Goal: Check status: Check status

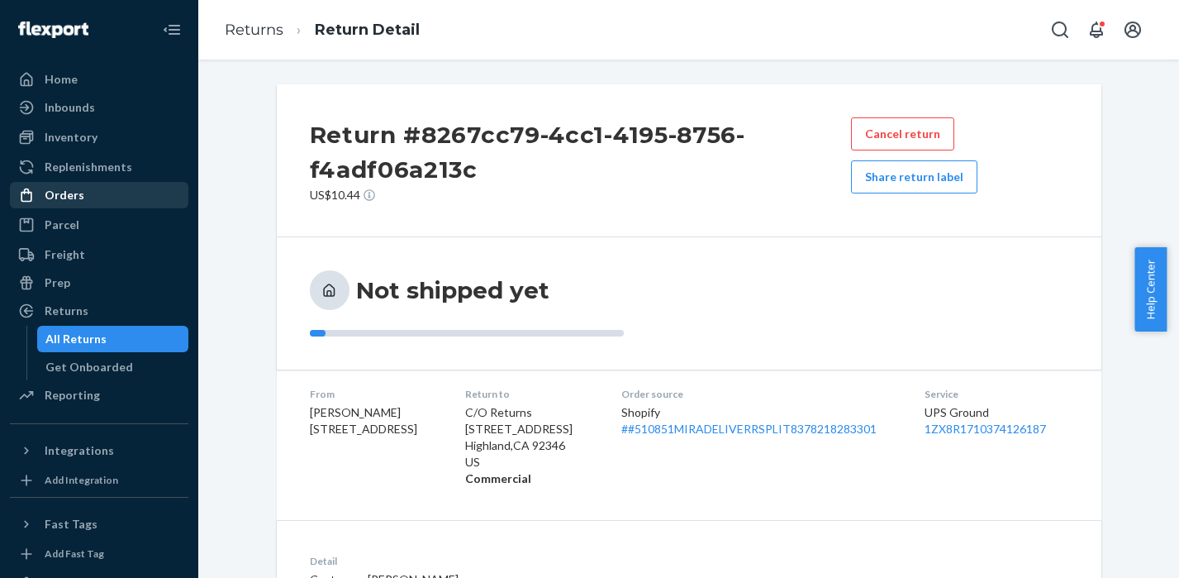
click at [66, 193] on div "Orders" at bounding box center [65, 195] width 40 height 17
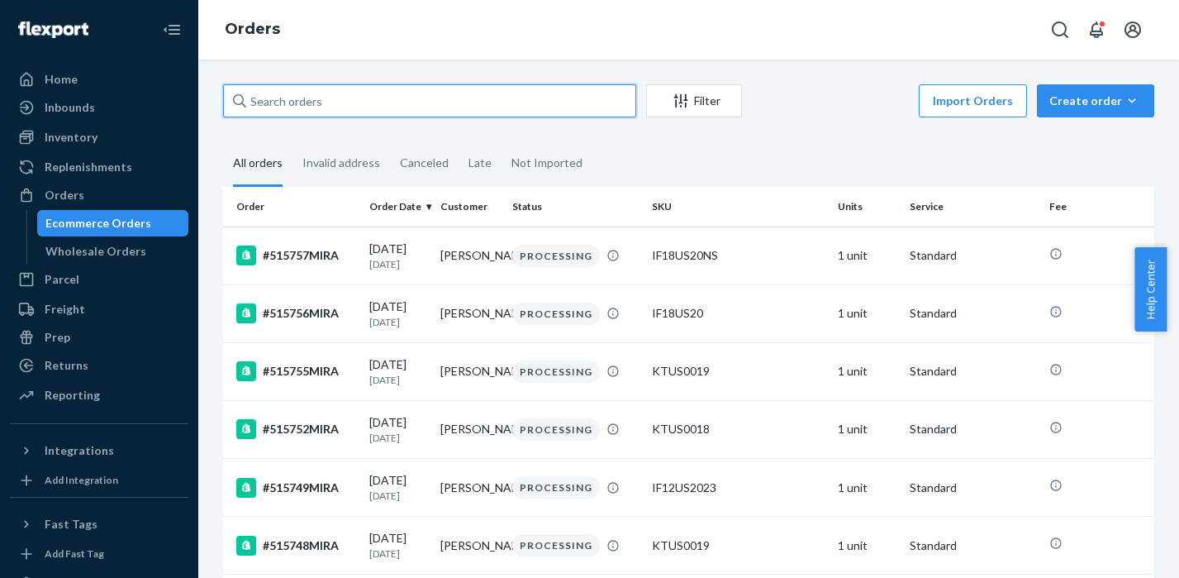
click at [429, 117] on input "text" at bounding box center [429, 100] width 413 height 33
paste input "512068MIRA"
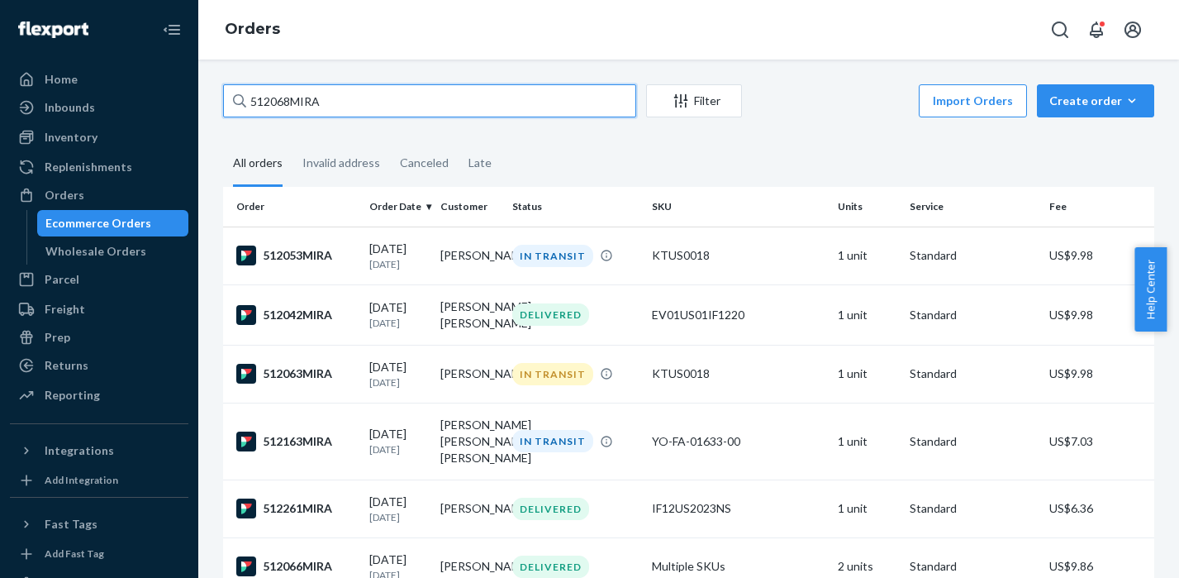
click at [365, 113] on input "512068MIRA" at bounding box center [429, 100] width 413 height 33
paste input "06735"
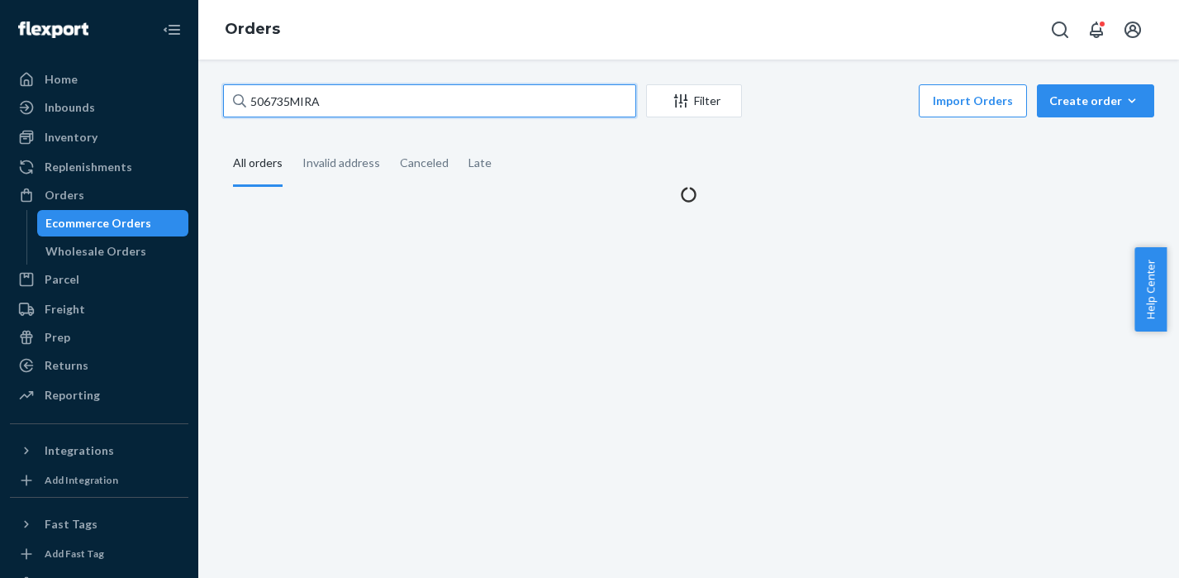
type input "506735MIRA"
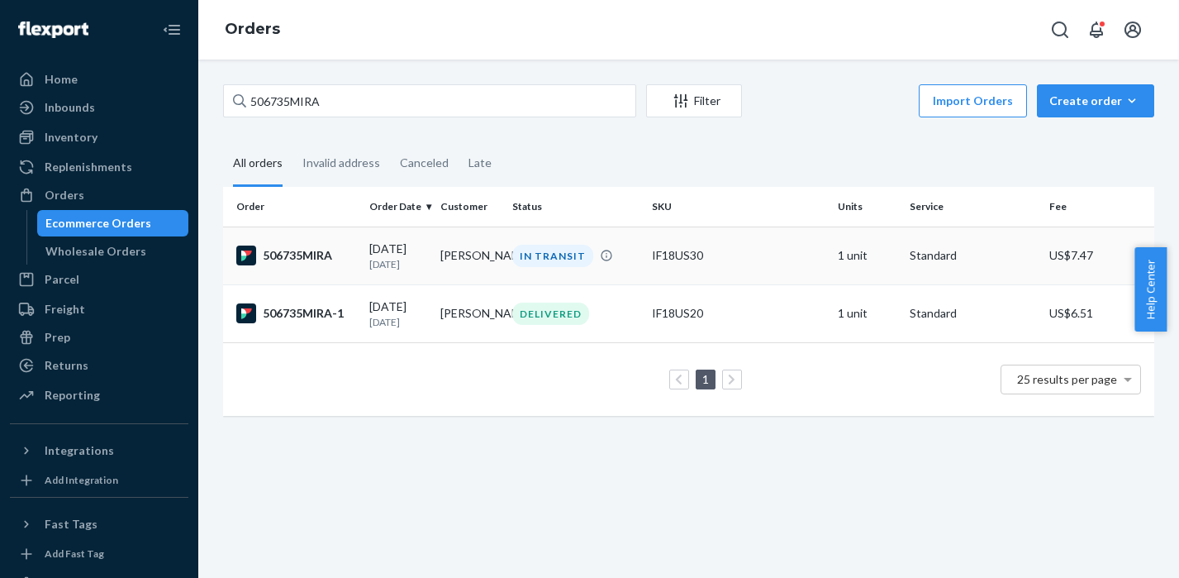
click at [316, 257] on div "506735MIRA" at bounding box center [296, 255] width 120 height 20
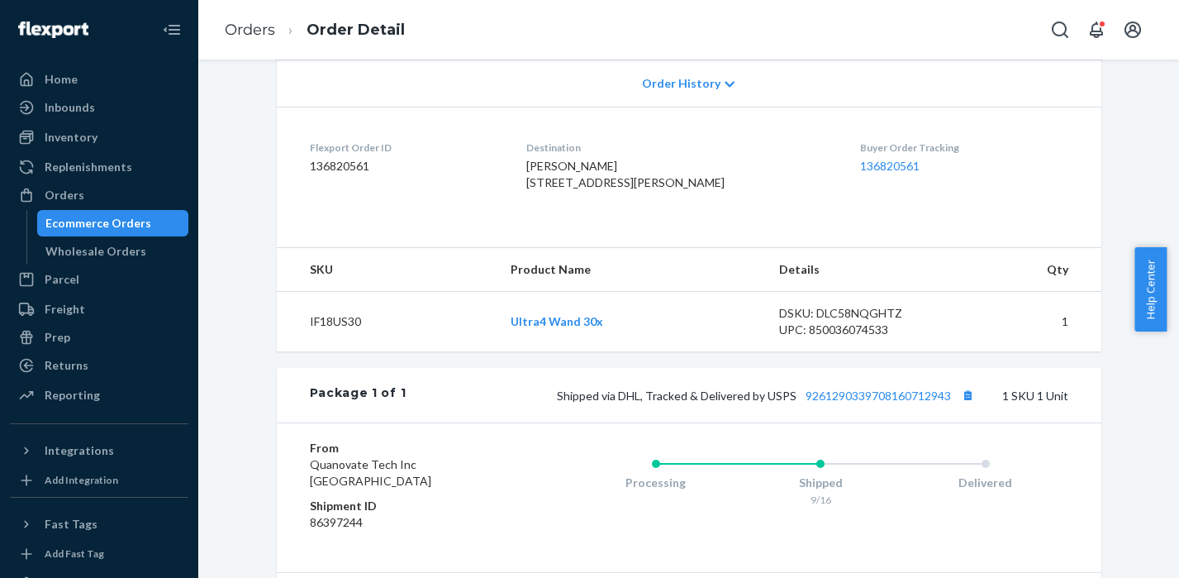
scroll to position [584, 0]
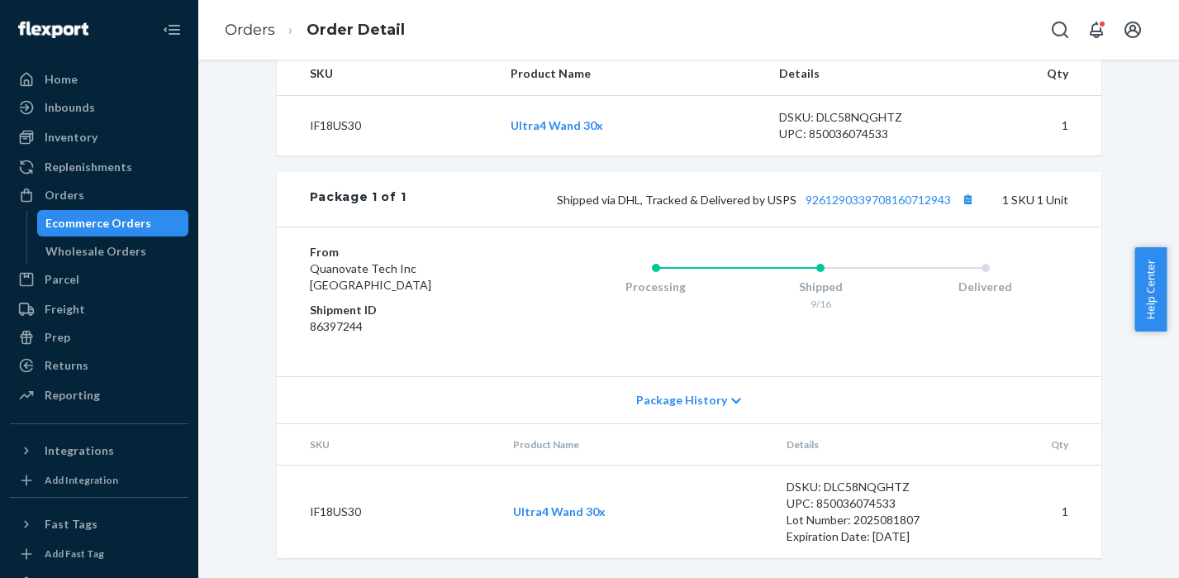
click at [724, 386] on div "Package History" at bounding box center [689, 399] width 825 height 47
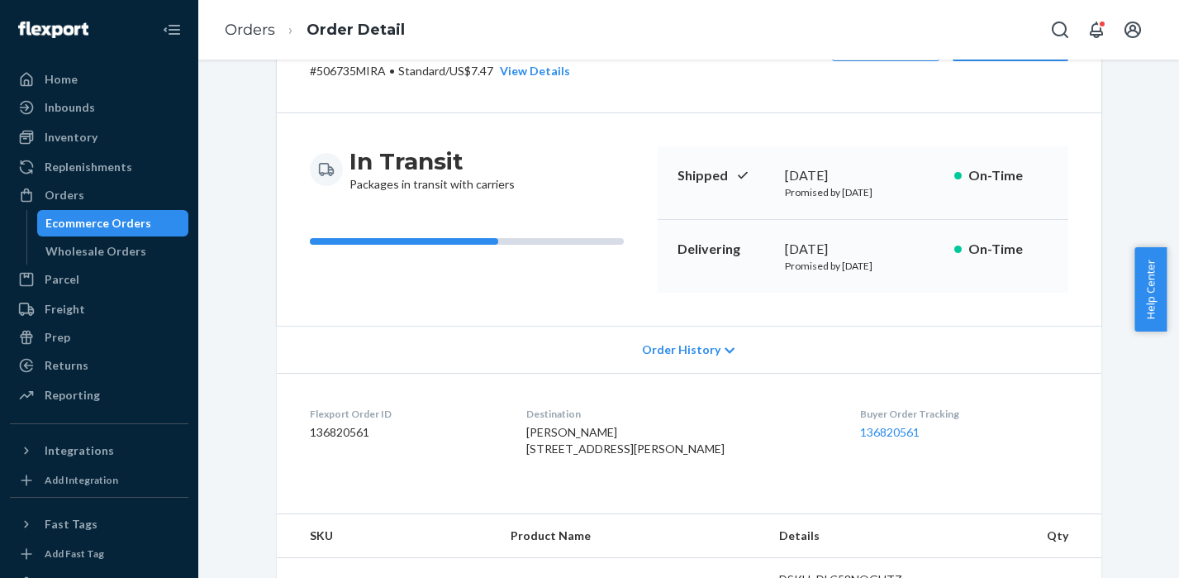
scroll to position [0, 0]
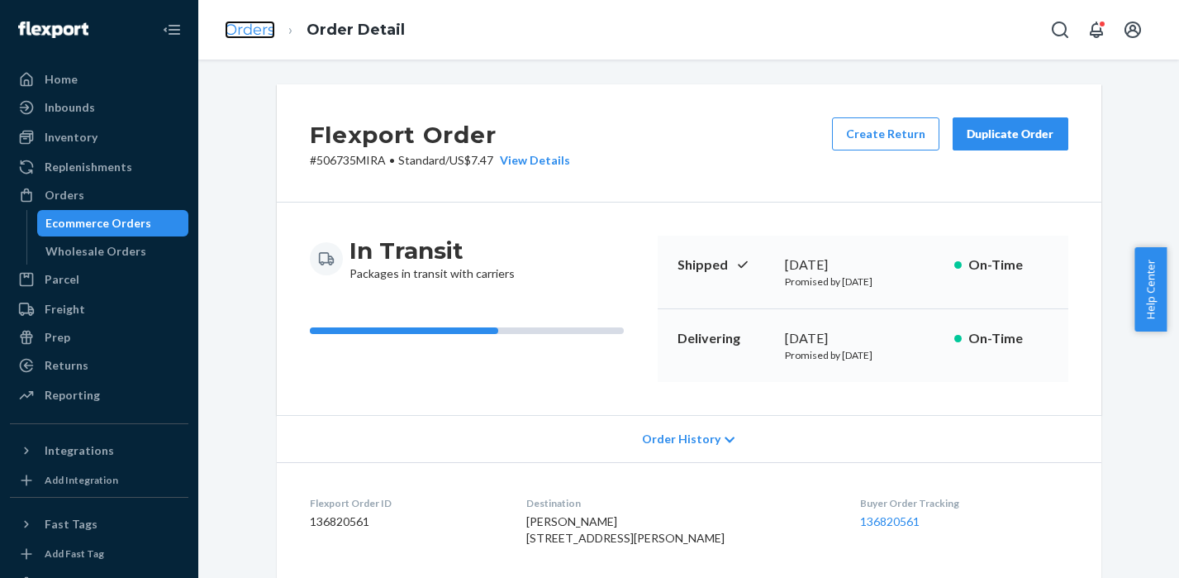
click at [245, 30] on link "Orders" at bounding box center [250, 30] width 50 height 18
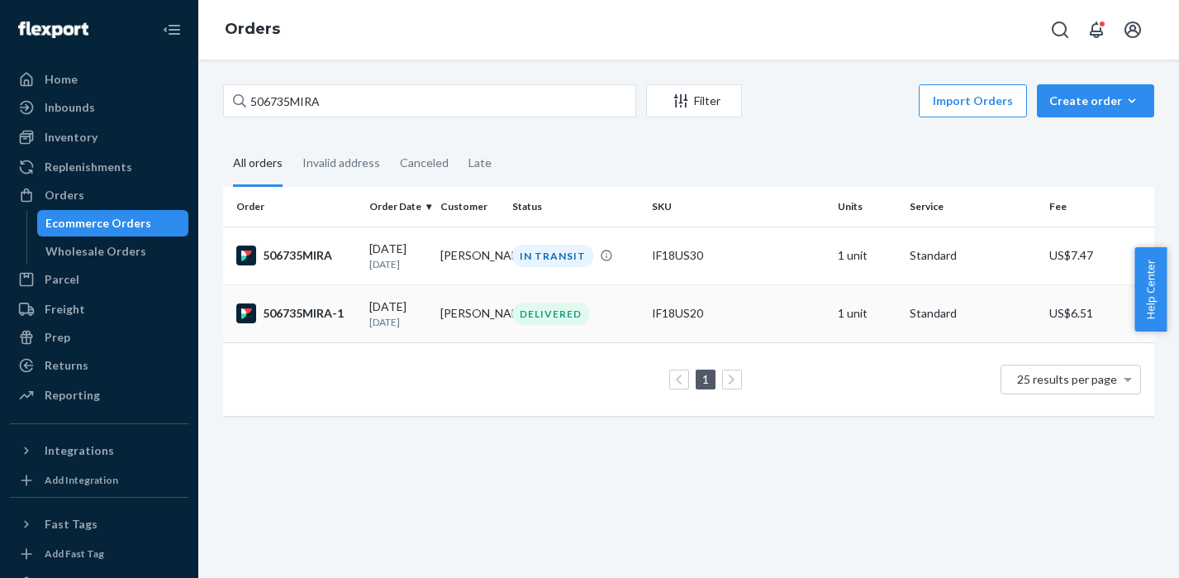
click at [316, 317] on div "506735MIRA-1" at bounding box center [296, 313] width 120 height 20
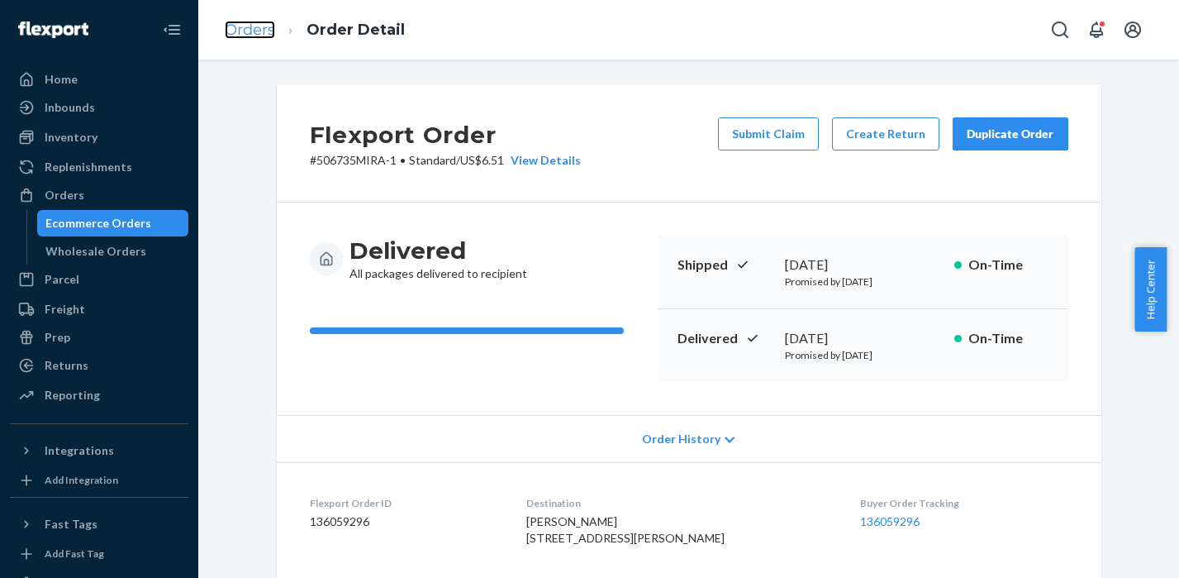
click at [272, 27] on link "Orders" at bounding box center [250, 30] width 50 height 18
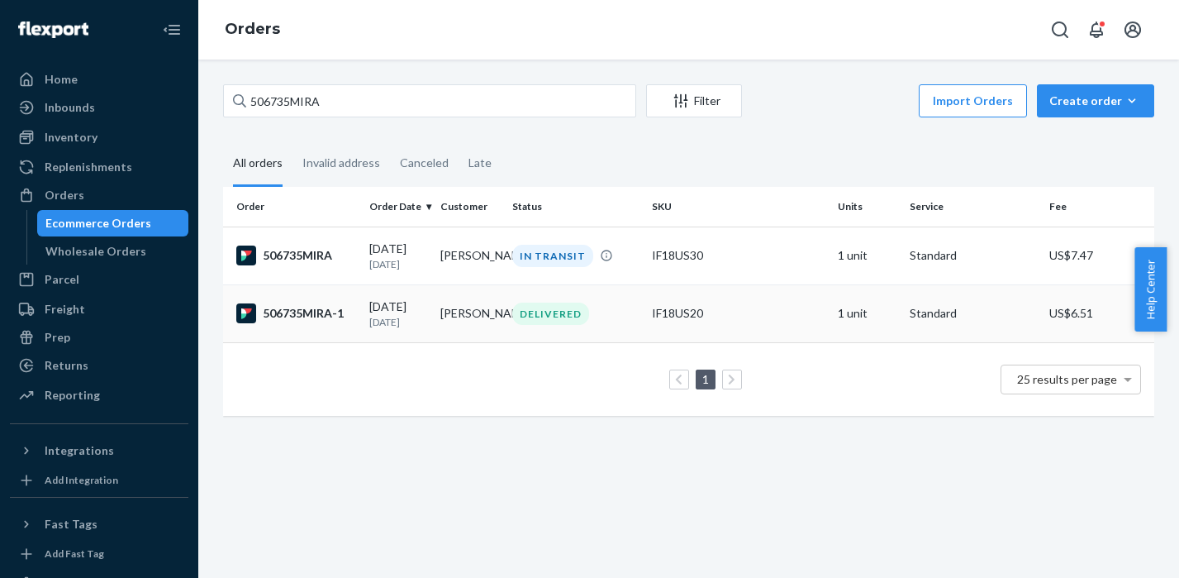
click at [300, 312] on div "506735MIRA-1" at bounding box center [296, 313] width 120 height 20
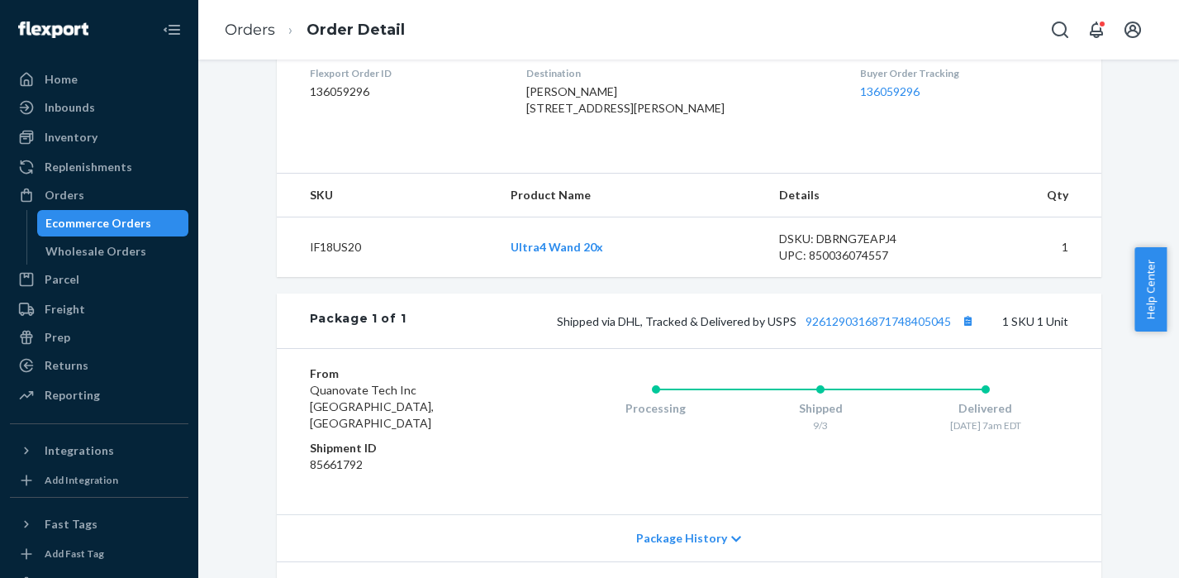
scroll to position [441, 0]
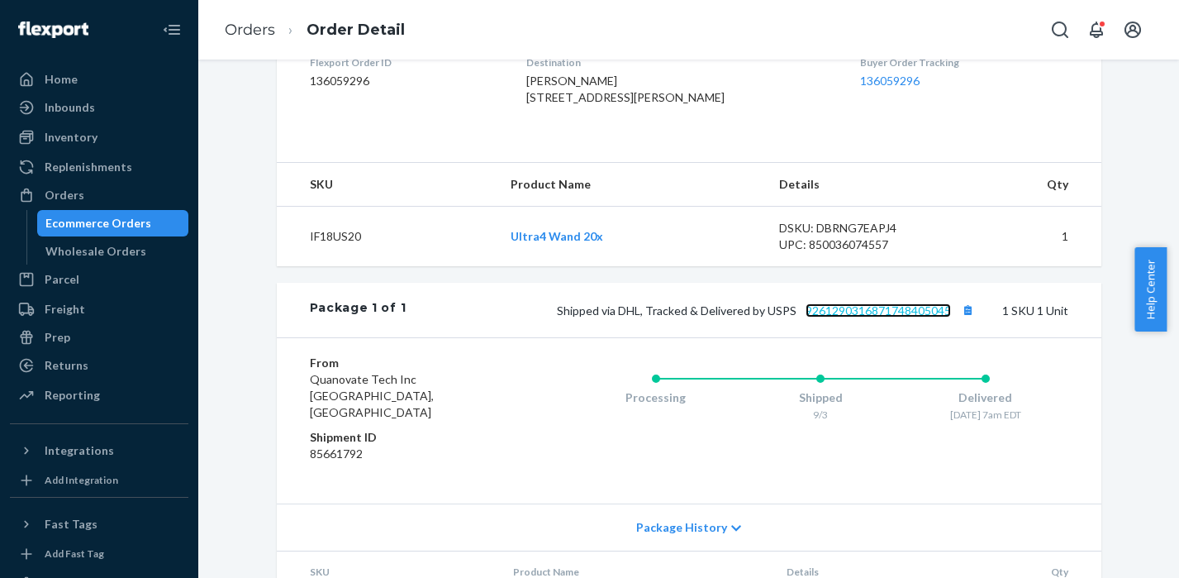
click at [836, 317] on link "9261290316871748405045" at bounding box center [878, 310] width 145 height 14
click at [260, 28] on link "Orders" at bounding box center [250, 30] width 50 height 18
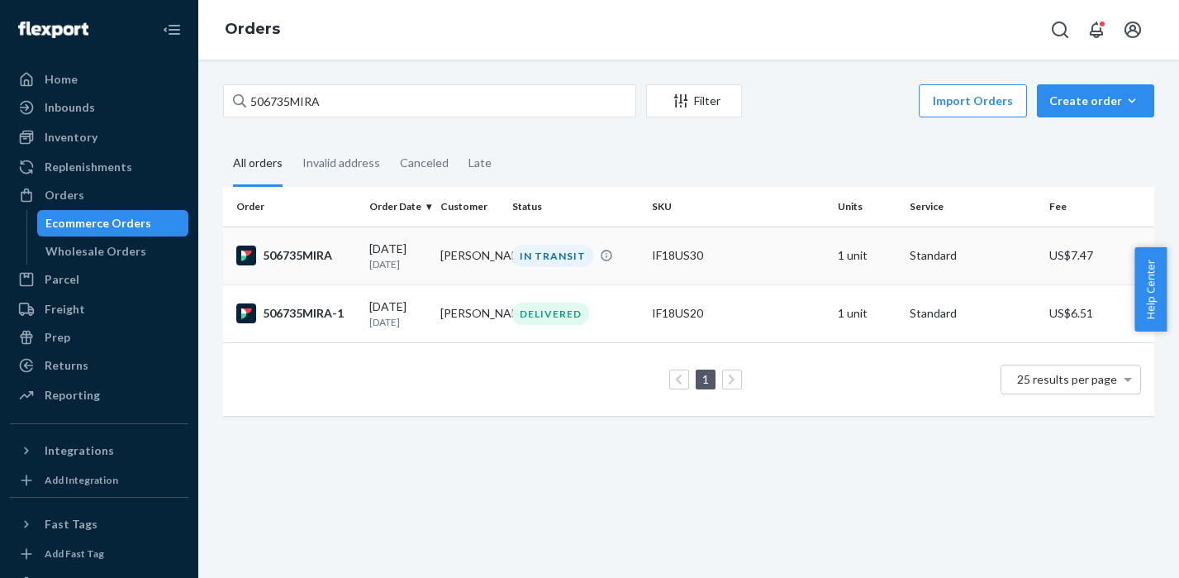
click at [298, 256] on div "506735MIRA" at bounding box center [296, 255] width 120 height 20
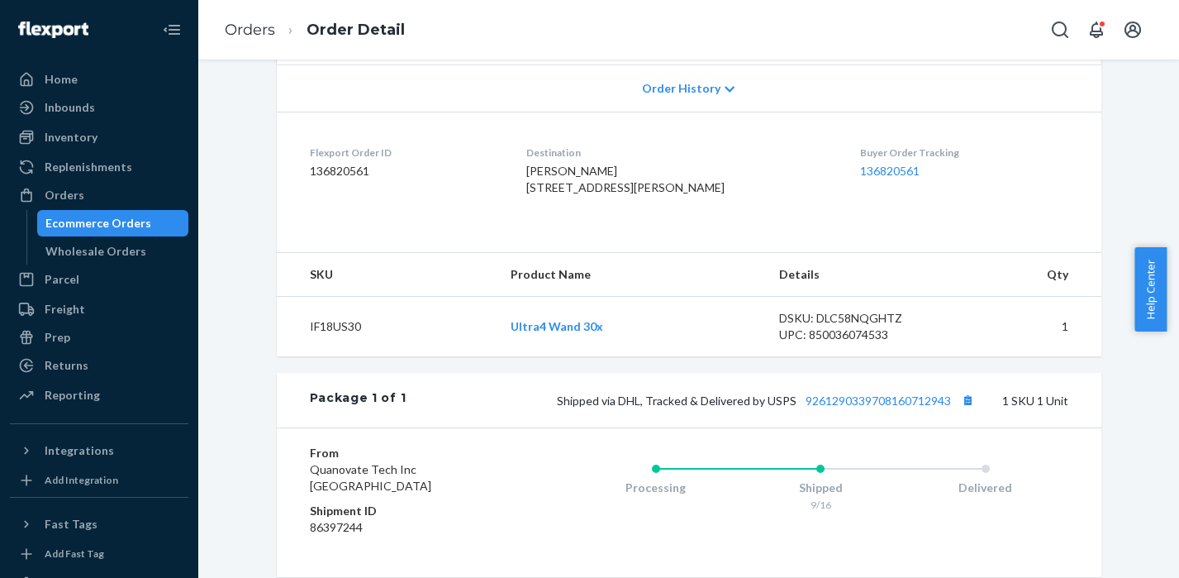
scroll to position [357, 0]
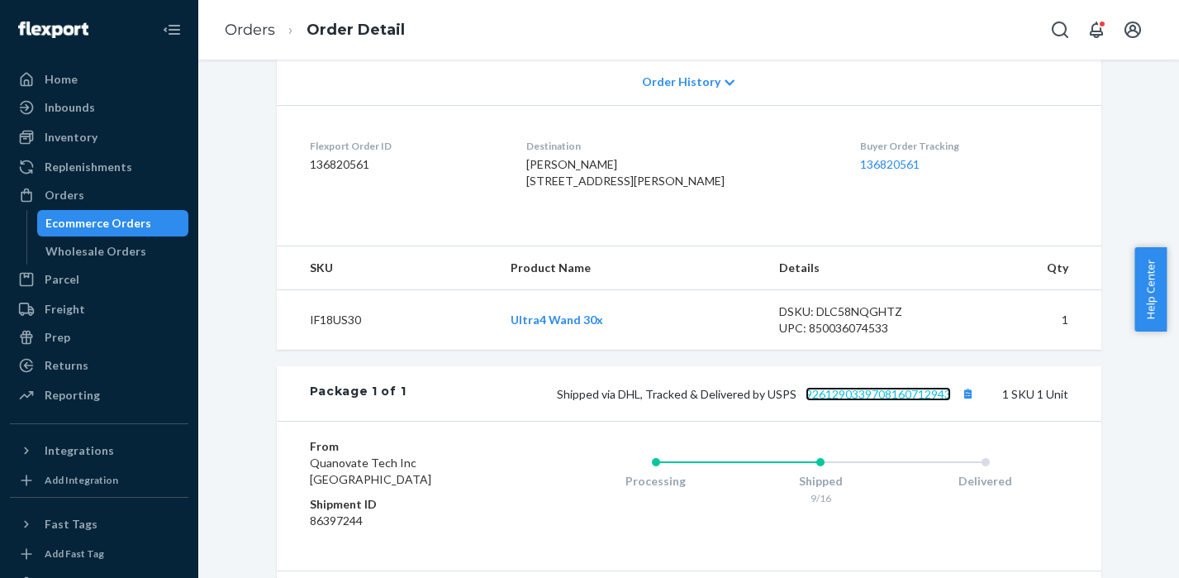
click at [846, 401] on link "9261290339708160712943" at bounding box center [878, 394] width 145 height 14
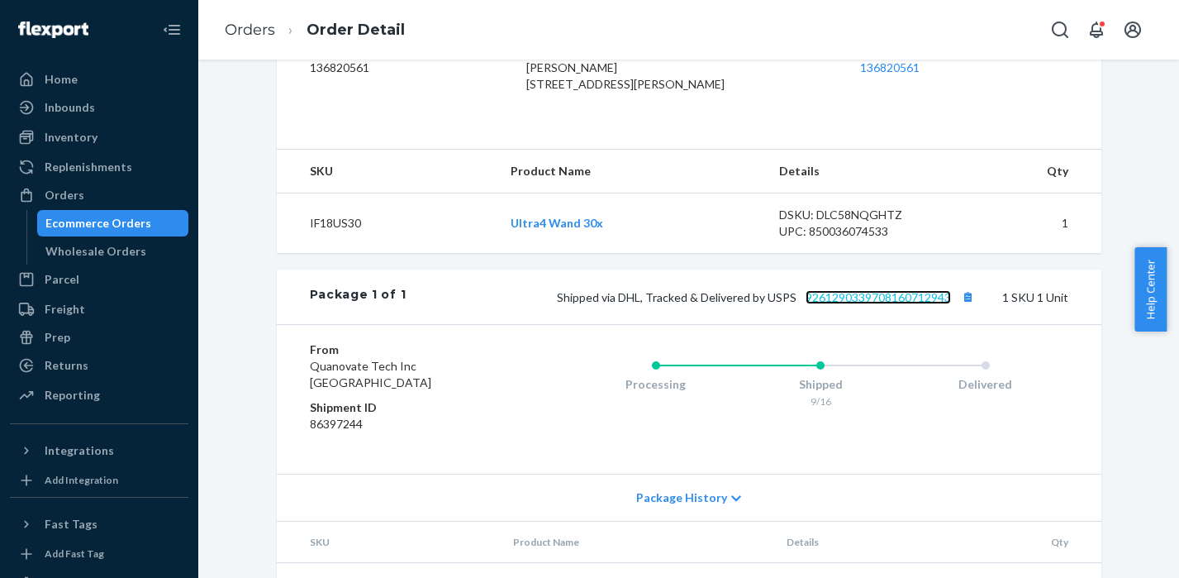
scroll to position [457, 0]
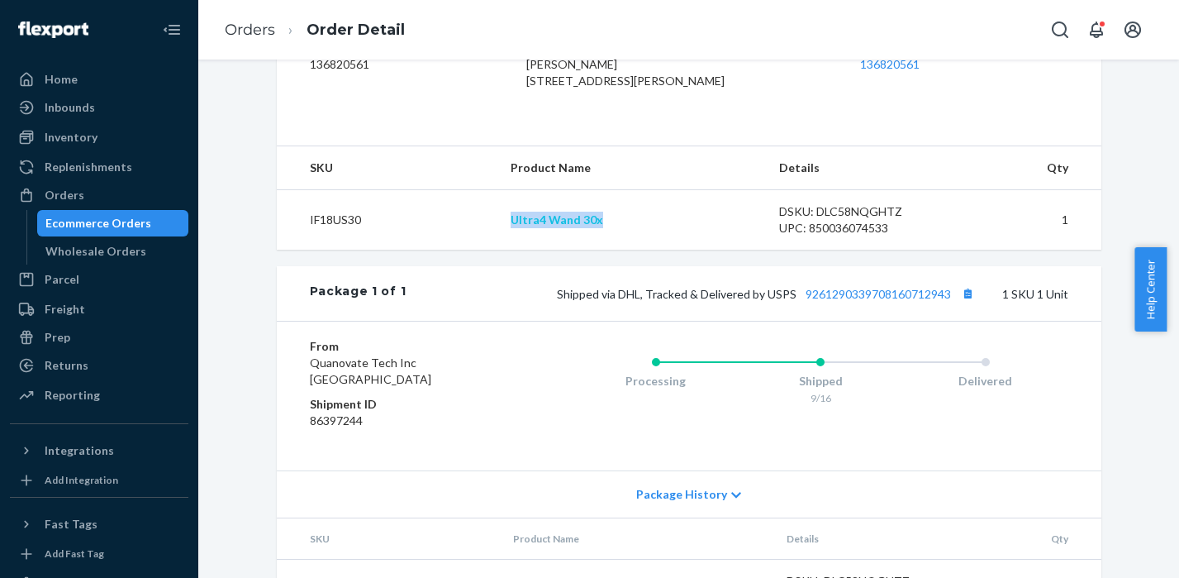
copy link "Ultra4 Wand 30x"
drag, startPoint x: 614, startPoint y: 251, endPoint x: 510, endPoint y: 255, distance: 104.2
click at [510, 250] on td "Ultra4 Wand 30x" at bounding box center [632, 220] width 269 height 60
